Goal: Find specific page/section: Find specific page/section

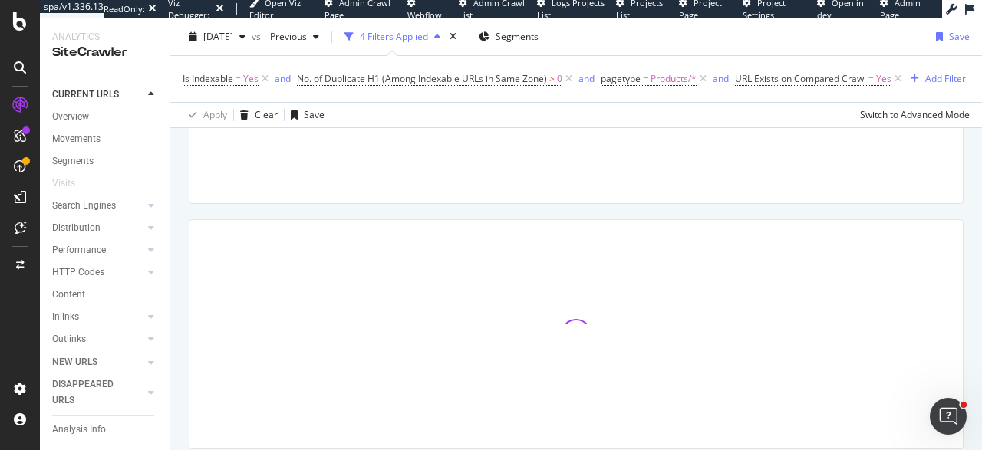
scroll to position [345, 0]
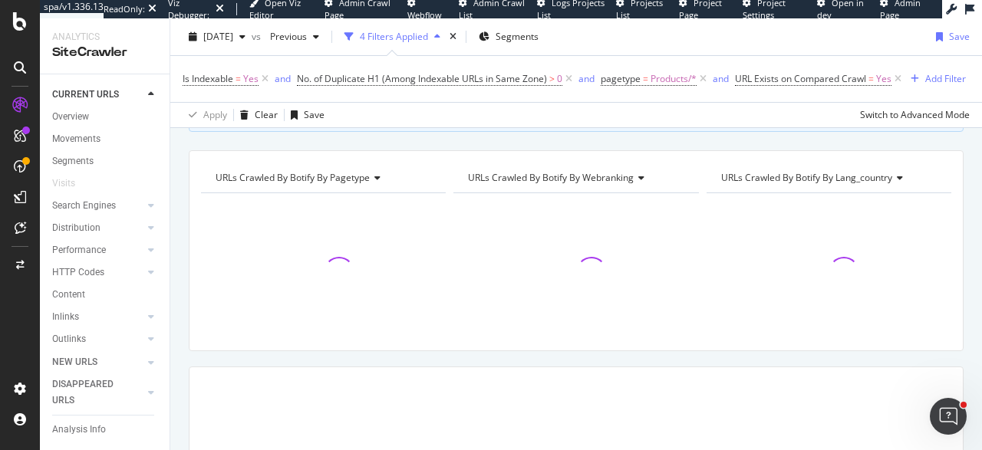
scroll to position [345, 0]
